Goal: Task Accomplishment & Management: Use online tool/utility

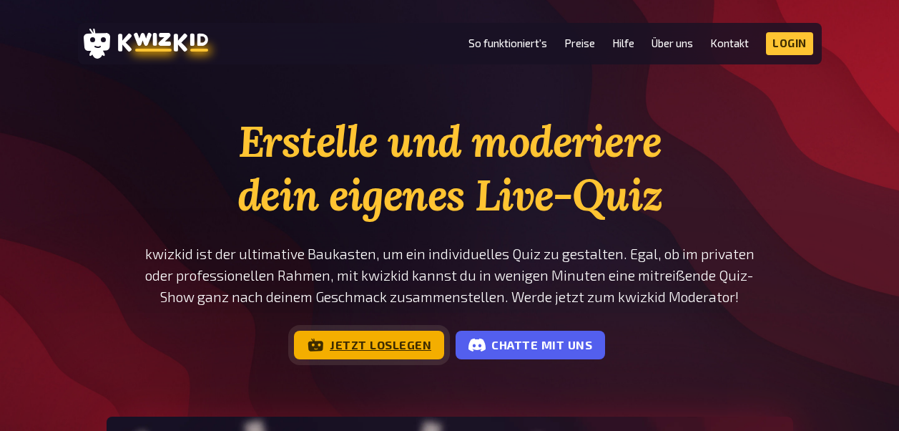
click at [364, 346] on link "Jetzt loslegen" at bounding box center [369, 344] width 150 height 29
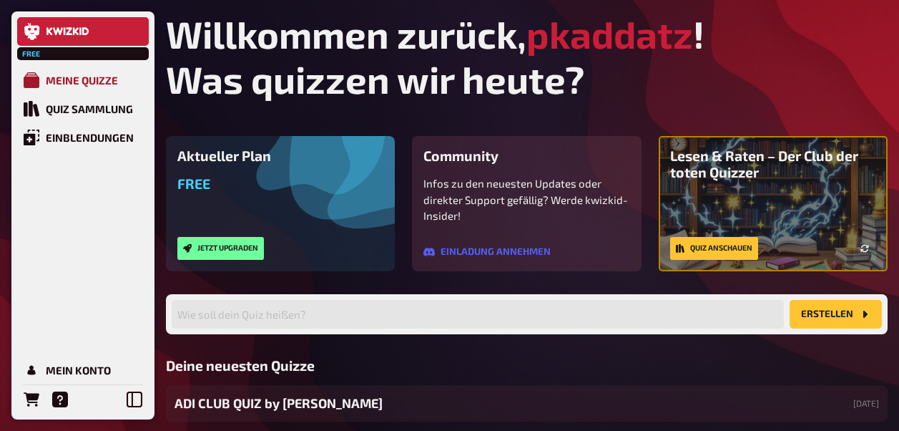
click at [92, 87] on link "Meine Quizze" at bounding box center [83, 80] width 132 height 29
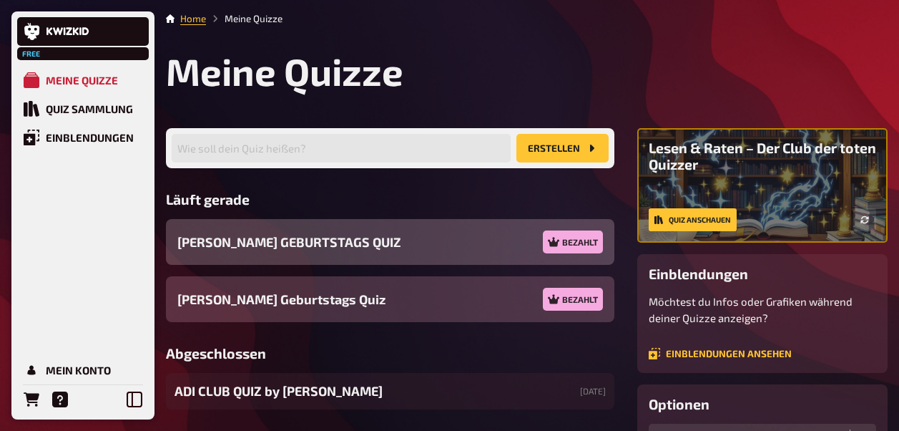
click at [383, 251] on div "[PERSON_NAME] GEBURTSTAGS [PERSON_NAME]" at bounding box center [390, 242] width 448 height 46
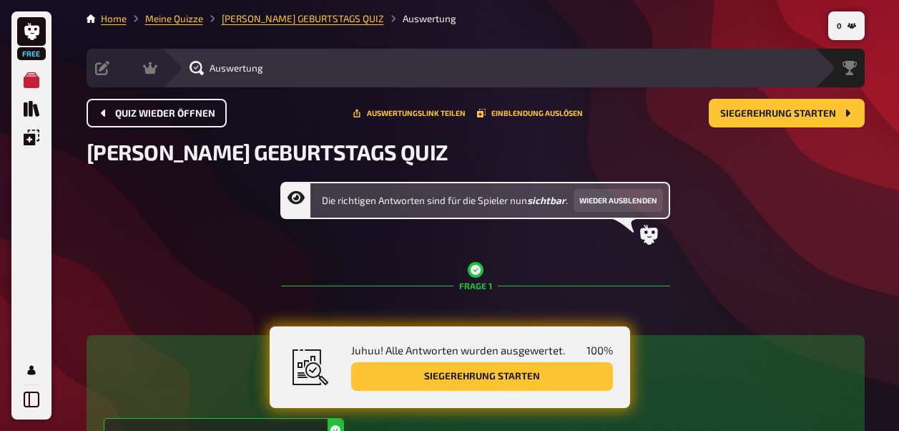
click at [162, 114] on span "Quiz wieder öffnen" at bounding box center [165, 114] width 100 height 10
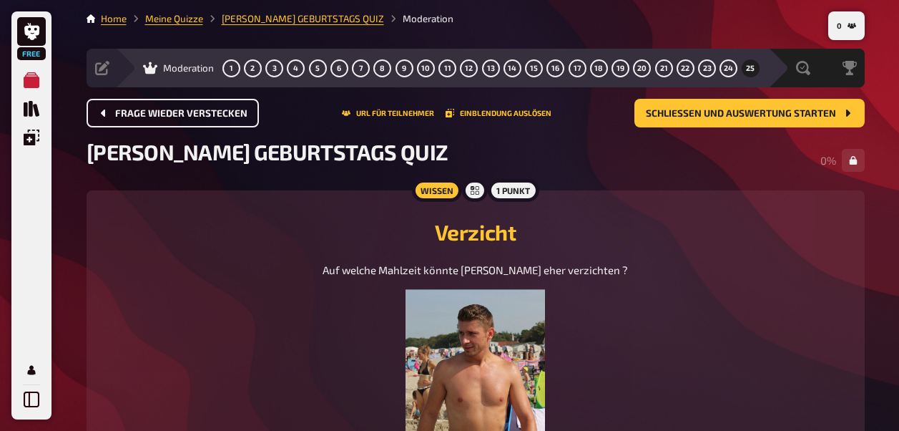
click at [162, 114] on span "Frage wieder verstecken" at bounding box center [181, 114] width 132 height 10
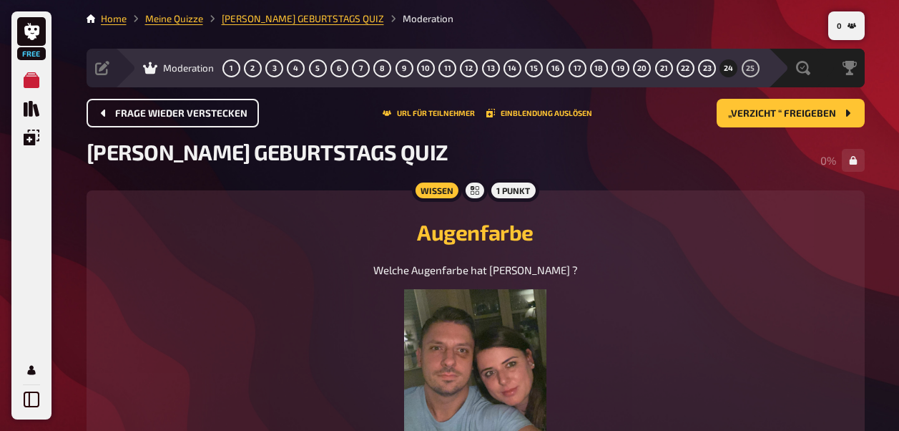
click at [162, 114] on span "Frage wieder verstecken" at bounding box center [181, 114] width 132 height 10
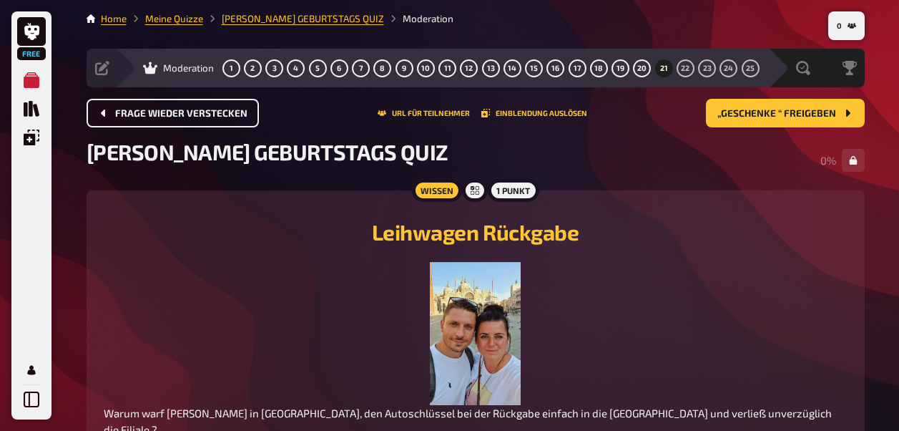
click at [162, 114] on span "Frage wieder verstecken" at bounding box center [181, 114] width 132 height 10
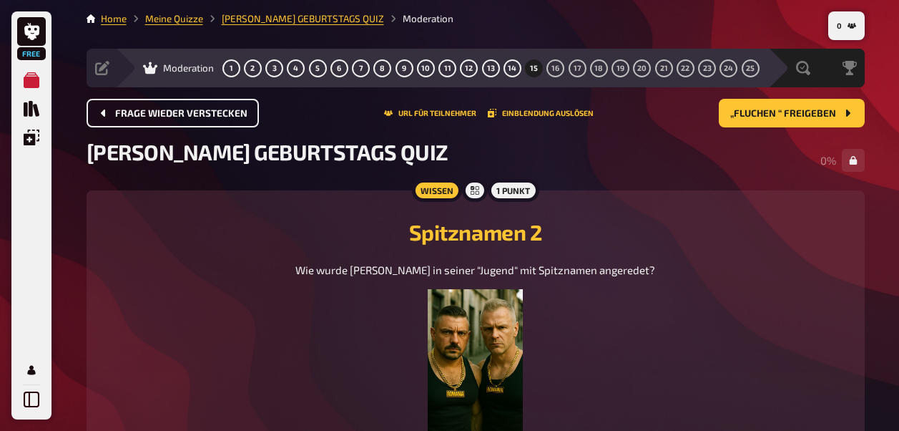
click at [162, 114] on span "Frage wieder verstecken" at bounding box center [181, 114] width 132 height 10
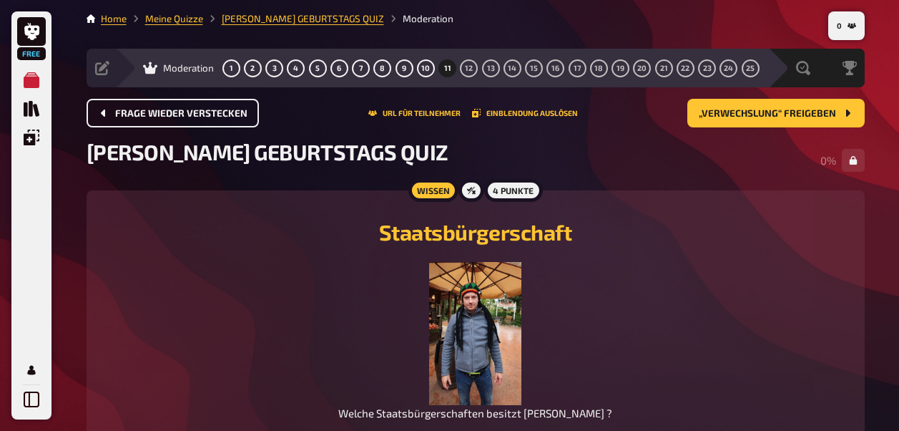
click at [162, 114] on span "Frage wieder verstecken" at bounding box center [181, 114] width 132 height 10
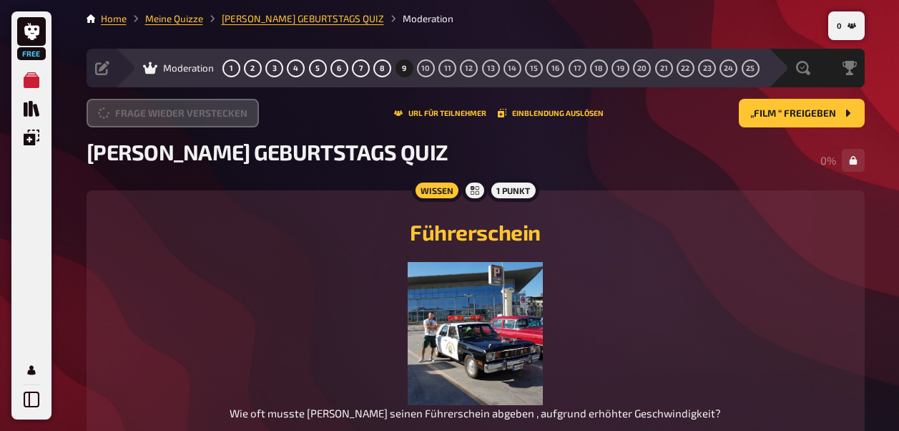
click at [162, 114] on button "Frage wieder verstecken" at bounding box center [173, 113] width 172 height 29
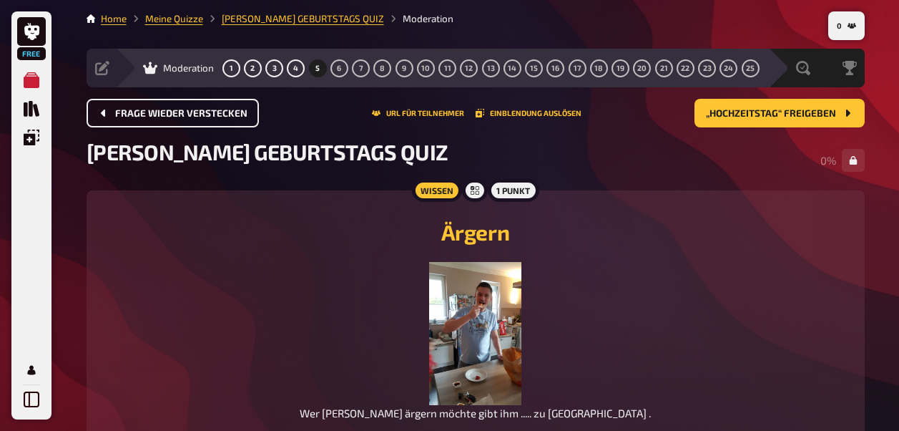
click at [162, 114] on span "Frage wieder verstecken" at bounding box center [181, 114] width 132 height 10
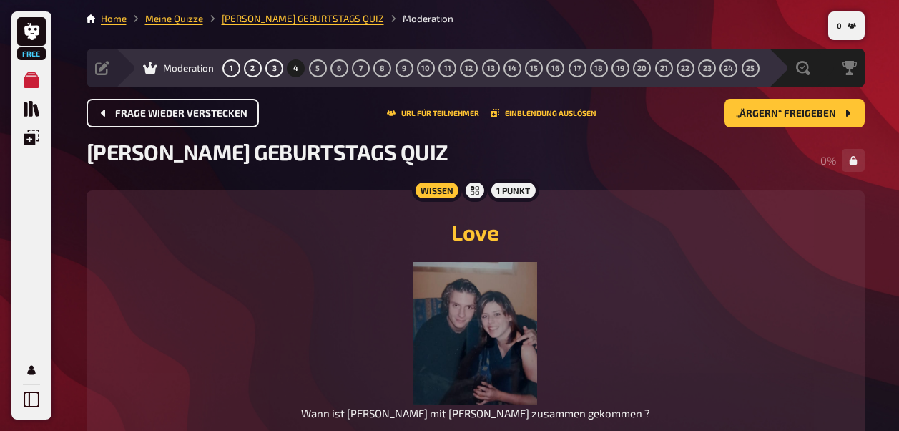
click at [162, 114] on span "Frage wieder verstecken" at bounding box center [181, 114] width 132 height 10
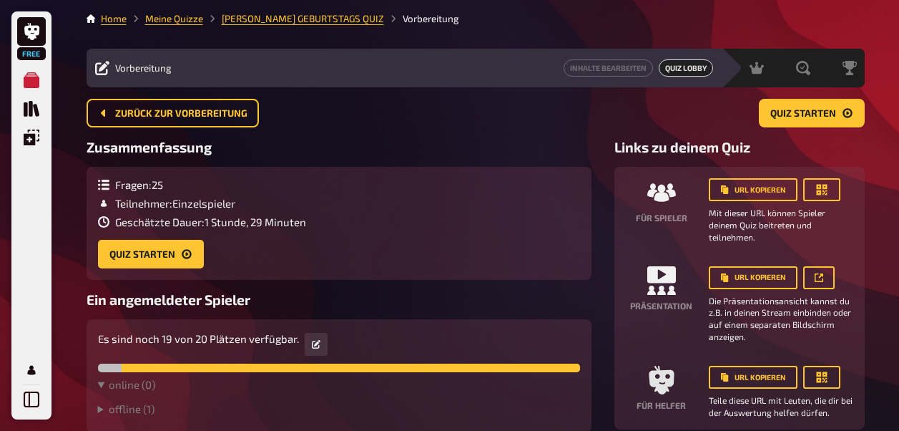
click at [162, 114] on span "Zurück zur Vorbereitung" at bounding box center [181, 114] width 132 height 10
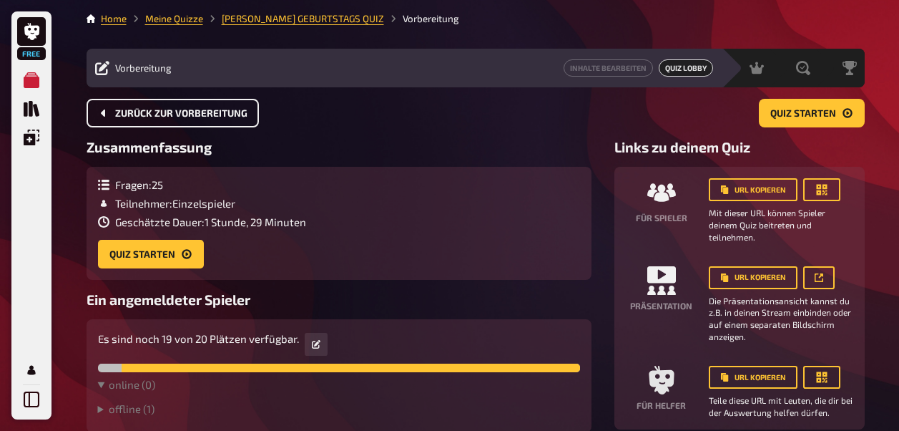
click at [162, 114] on span "Zurück zur Vorbereitung" at bounding box center [181, 114] width 132 height 10
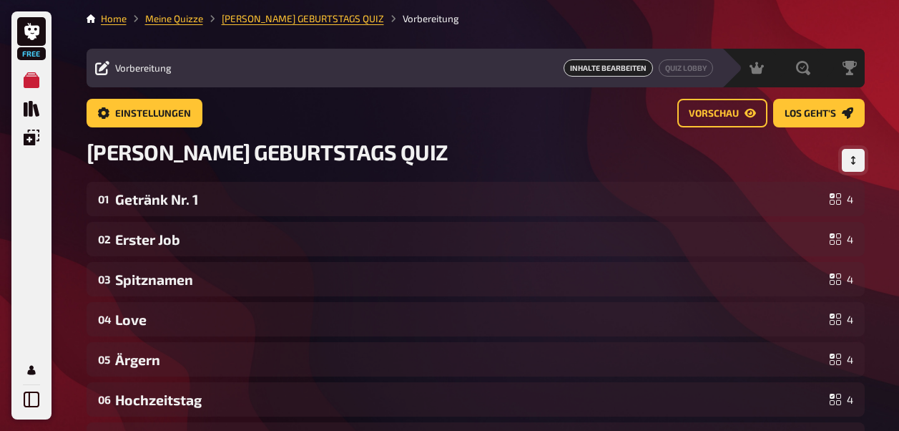
click at [850, 149] on button "Reihenfolge anpassen" at bounding box center [853, 160] width 23 height 23
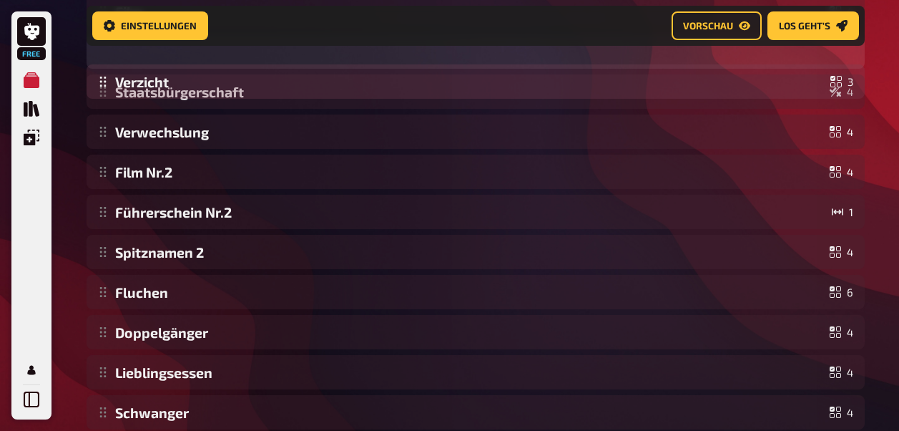
scroll to position [546, 0]
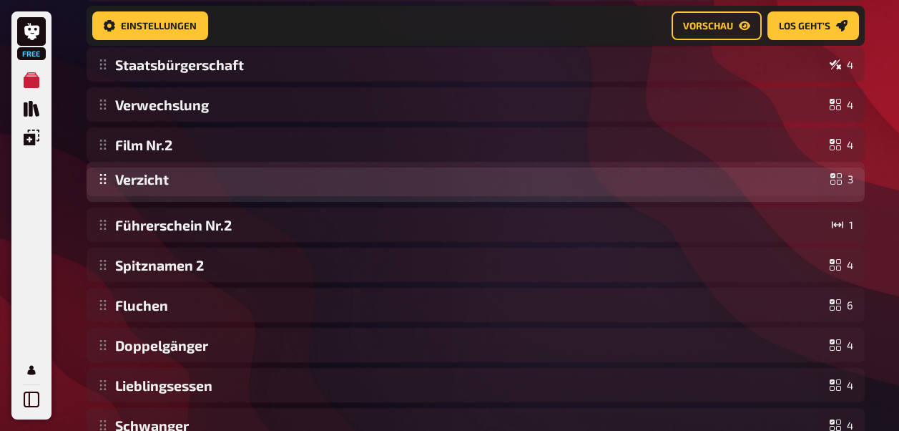
drag, startPoint x: 304, startPoint y: 352, endPoint x: 255, endPoint y: 186, distance: 173.1
click at [255, 186] on div "Getränk Nr. 1 4 Erster Job 4 Spitznamen 4 Love 4 Ärgern 4 Hochzeitstag 4 Wa(h)r…" at bounding box center [476, 145] width 778 height 996
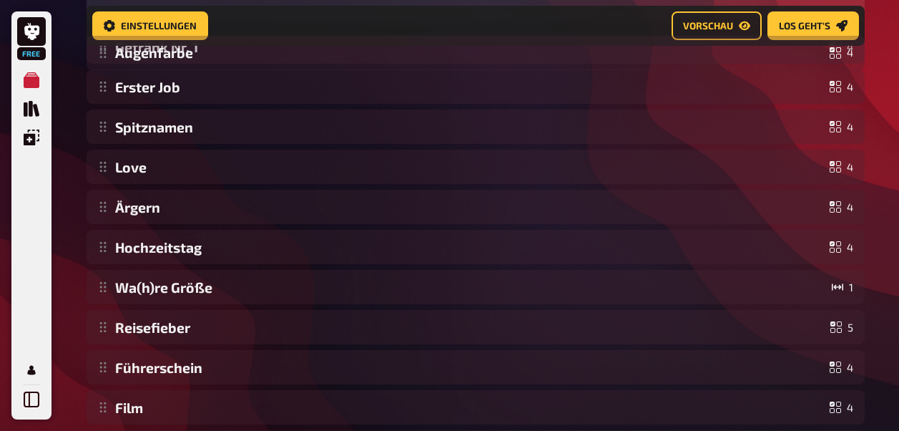
scroll to position [56, 0]
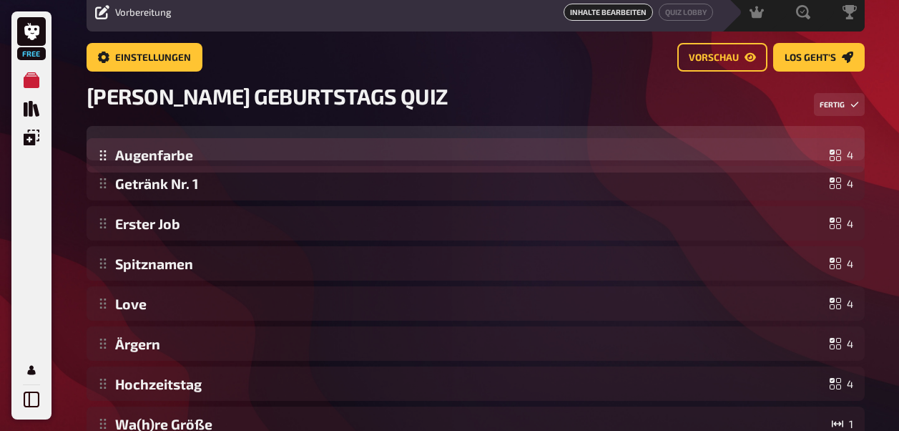
drag, startPoint x: 235, startPoint y: 353, endPoint x: 247, endPoint y: 144, distance: 209.2
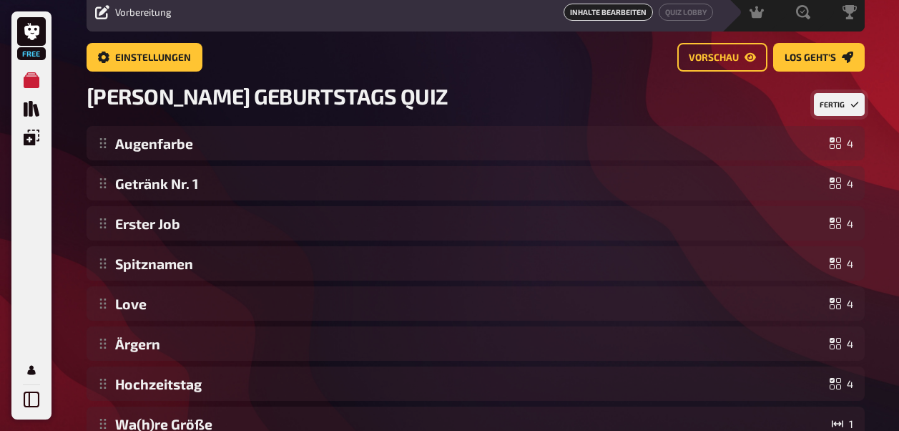
click at [841, 105] on button "Fertig" at bounding box center [839, 104] width 51 height 23
click at [841, 105] on div "[PERSON_NAME] GEBURTSTAGS QUIZ Fertig" at bounding box center [476, 104] width 778 height 43
click at [686, 10] on link "Quiz Lobby" at bounding box center [686, 12] width 54 height 17
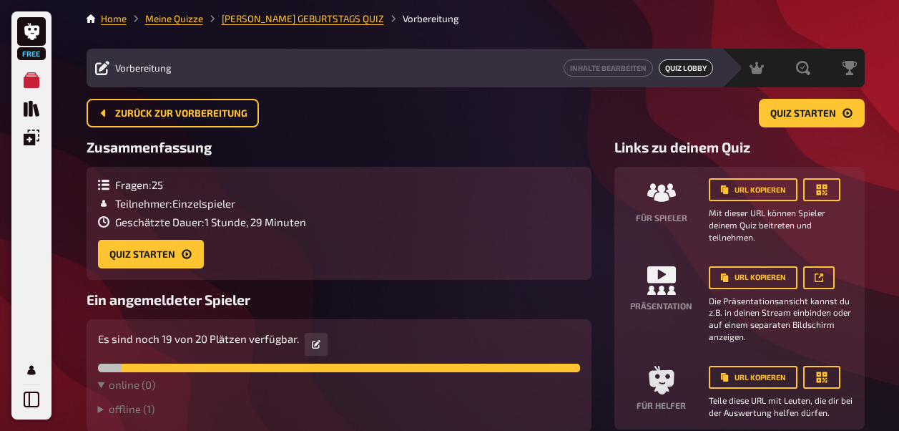
click at [155, 416] on details "offline ( 1 ) Steffi (1)" at bounding box center [339, 411] width 482 height 19
click at [147, 402] on summary "offline ( 1 )" at bounding box center [339, 408] width 482 height 13
click at [895, 132] on div "Free Meine Quizze Quiz Sammlung Einblendungen Mein Konto Home Meine Quizze [PER…" at bounding box center [449, 262] width 899 height 524
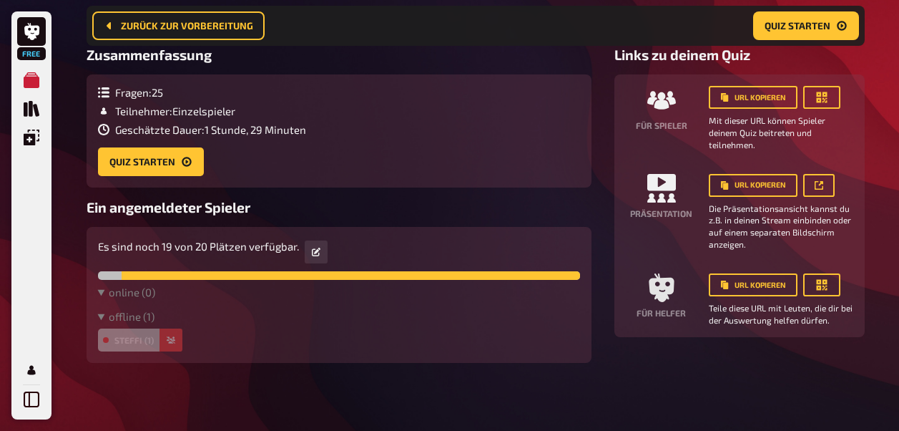
scroll to position [104, 0]
click at [167, 345] on button "button" at bounding box center [170, 339] width 23 height 23
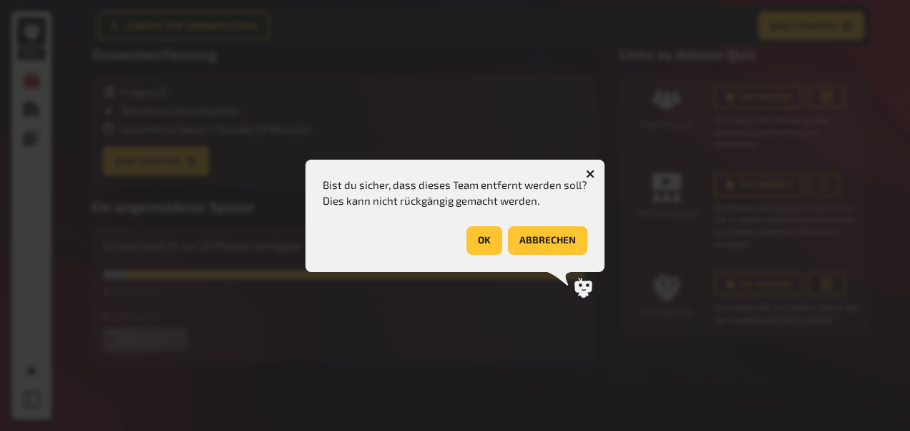
click at [486, 230] on button "OK" at bounding box center [484, 240] width 36 height 29
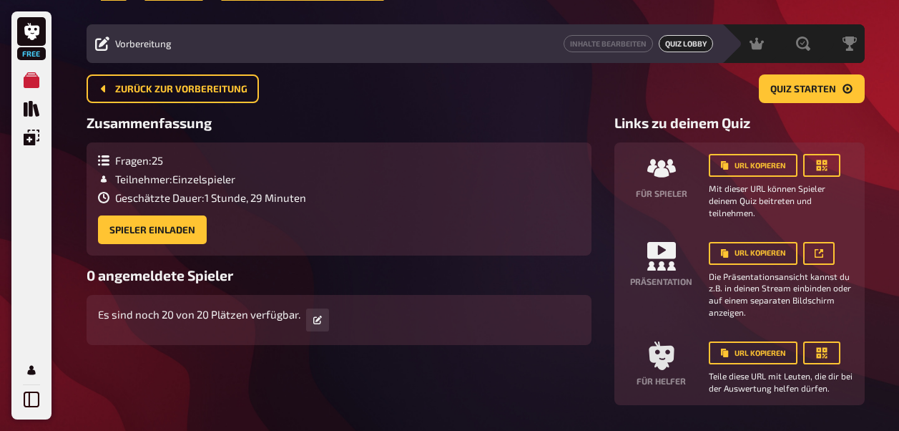
scroll to position [0, 0]
